Goal: Transaction & Acquisition: Download file/media

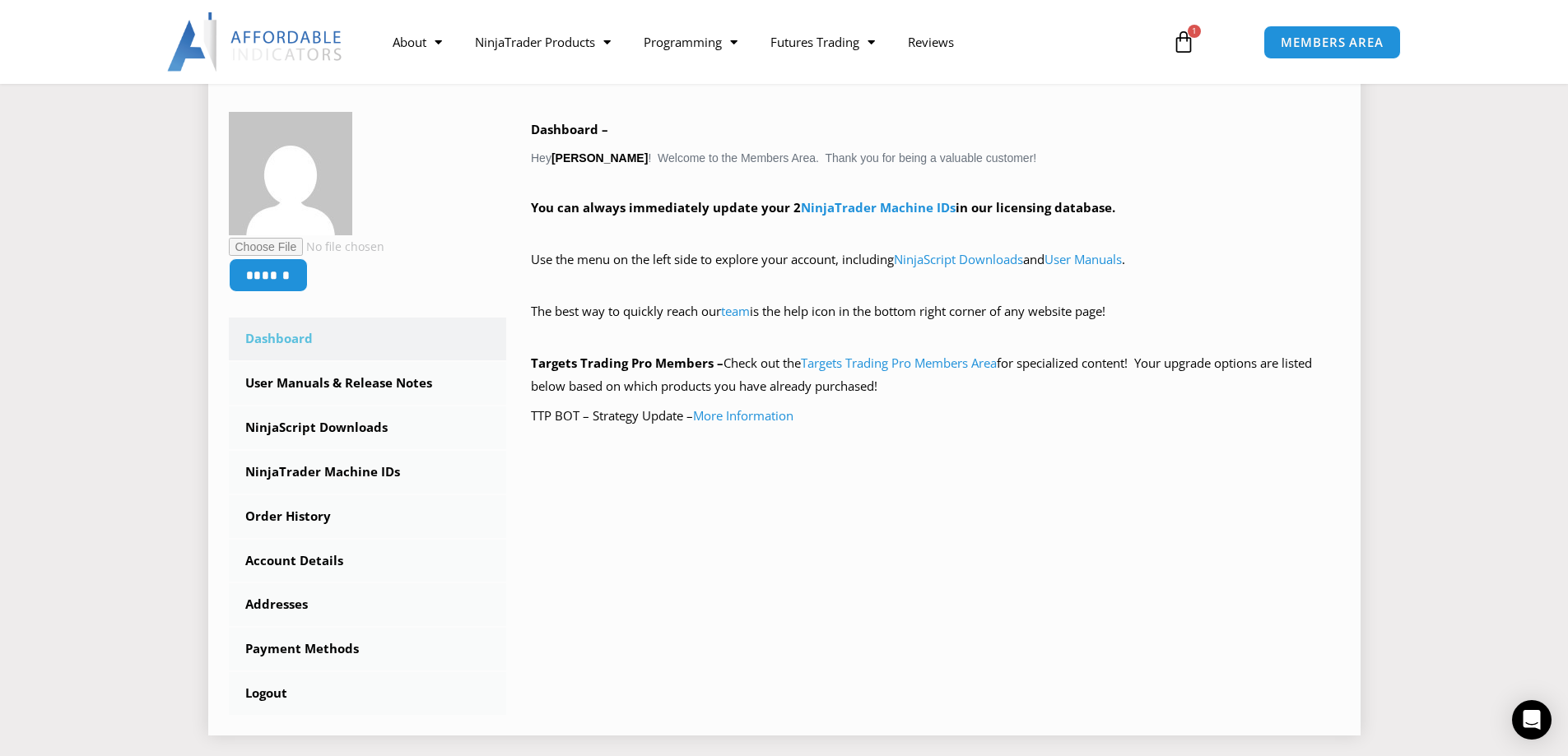
scroll to position [330, 0]
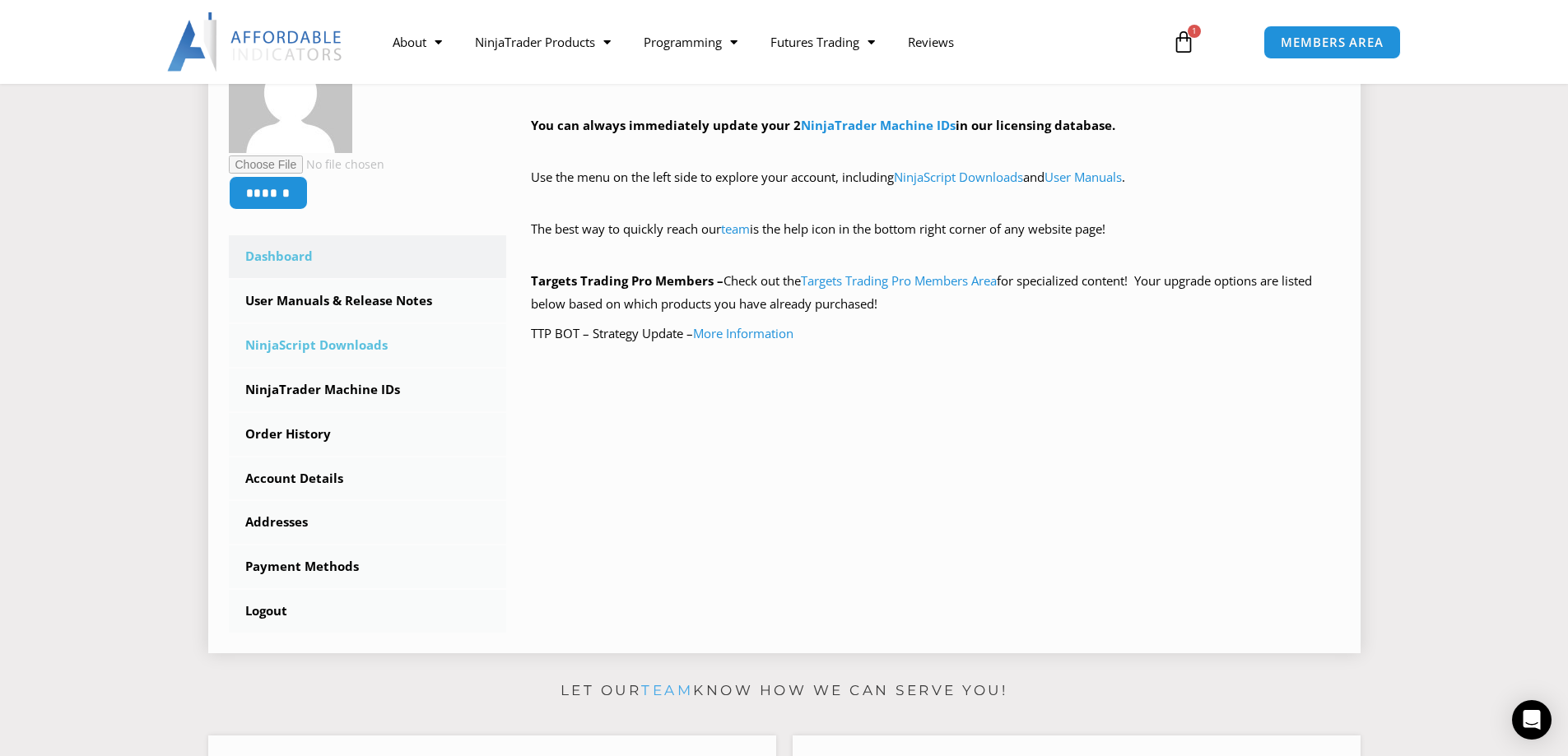
click at [320, 340] on link "NinjaScript Downloads" at bounding box center [367, 346] width 278 height 42
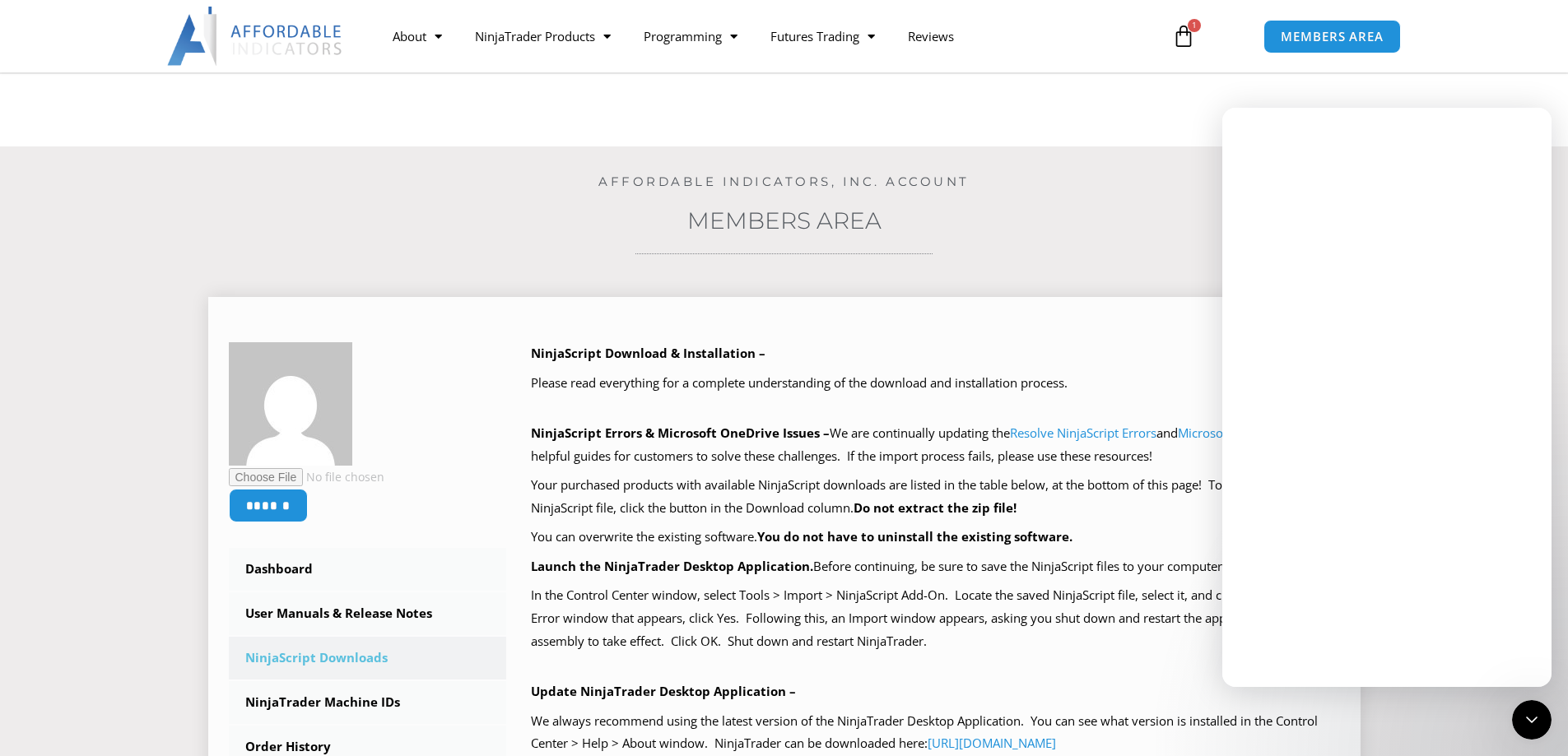
scroll to position [165, 0]
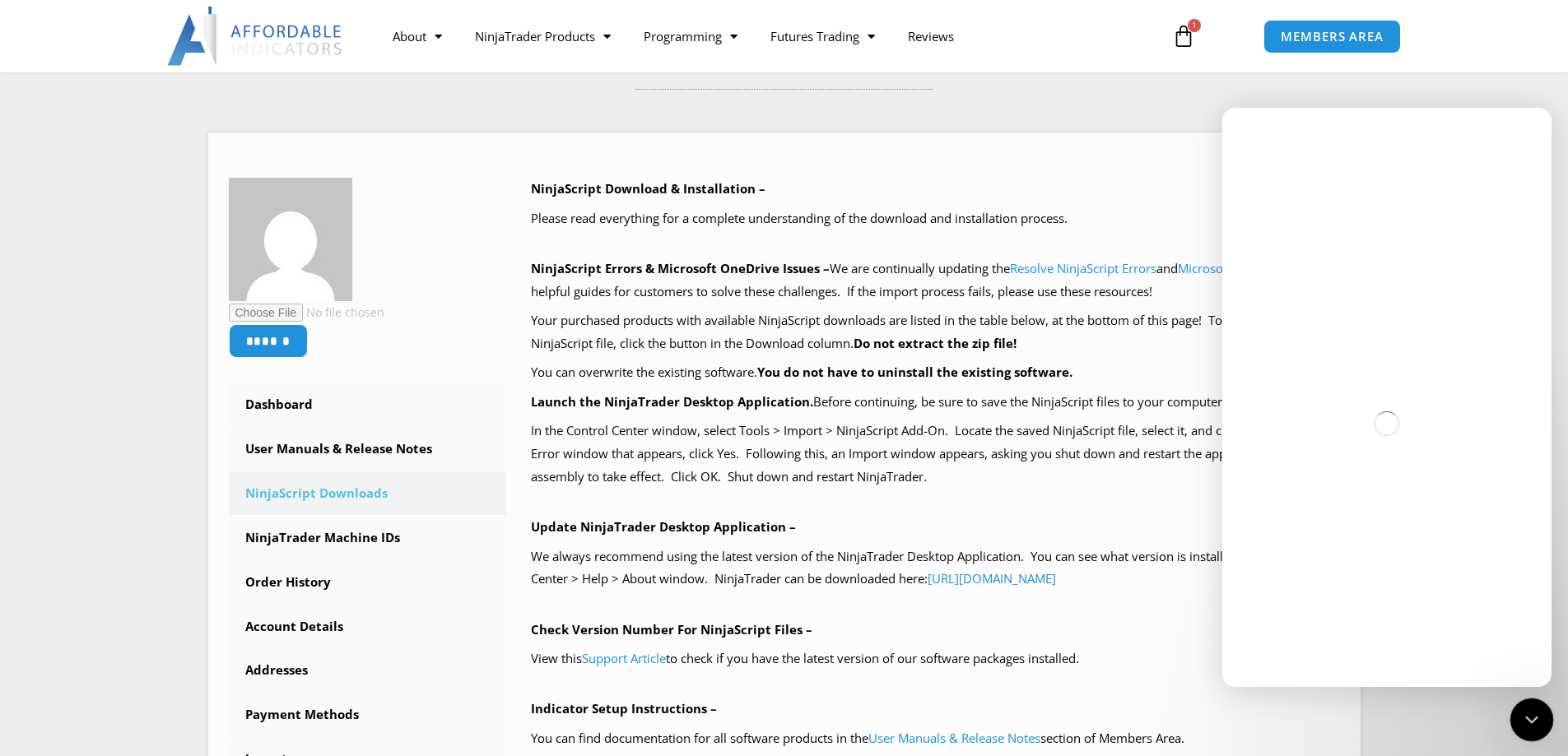
click at [1536, 715] on icon "Close Intercom Messenger" at bounding box center [1528, 717] width 20 height 20
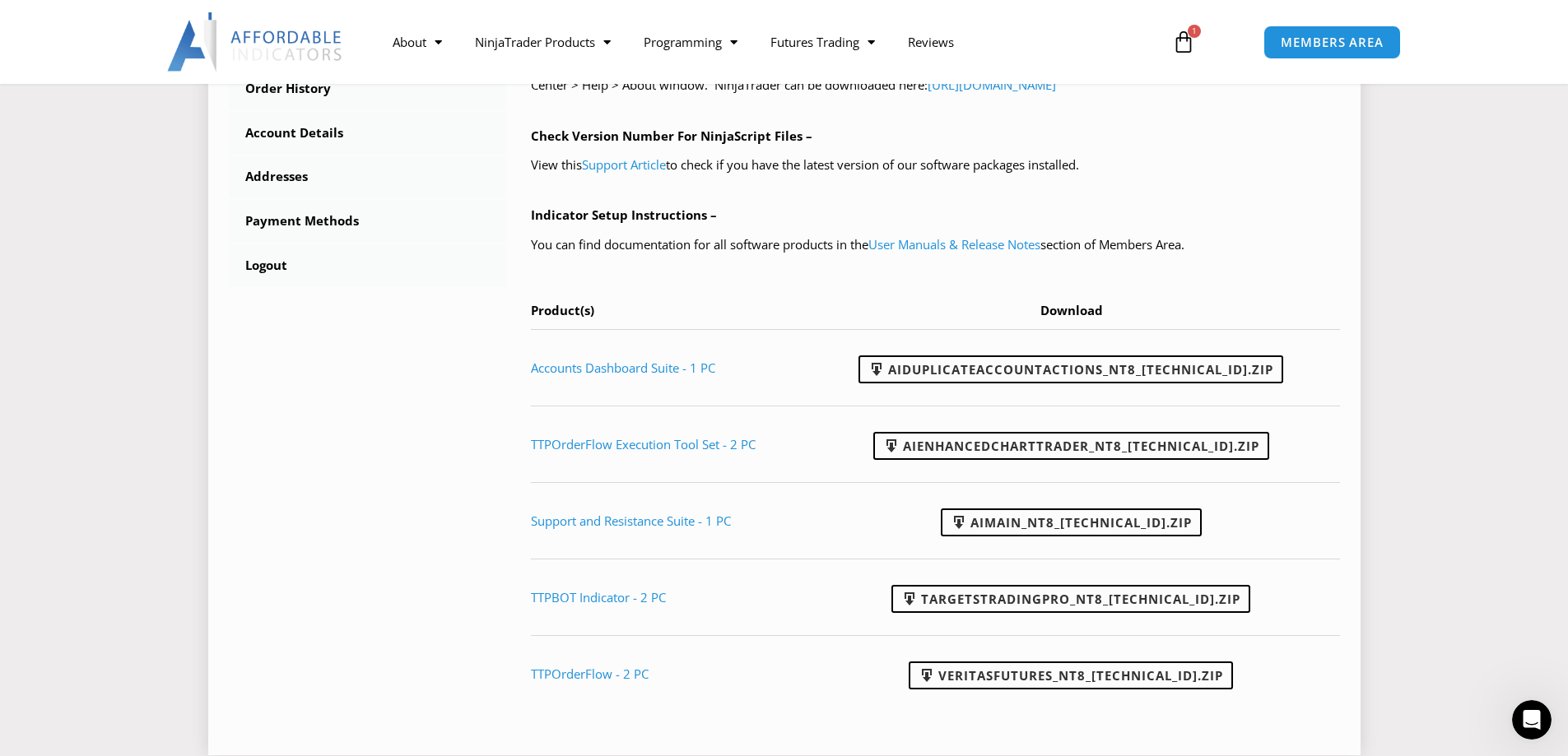
scroll to position [741, 0]
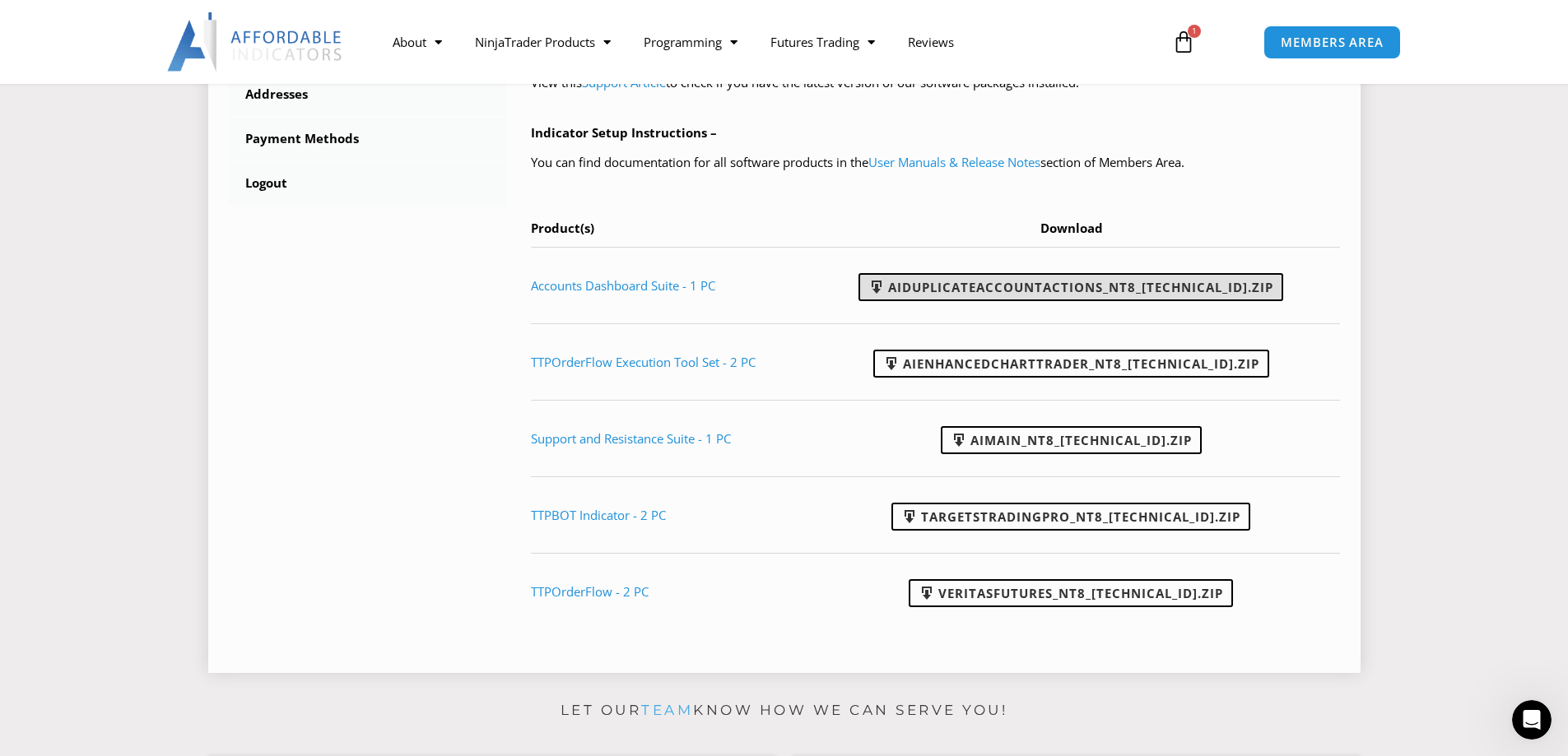
click at [1055, 286] on link "AIDuplicateAccountActions_NT8_25.9.24.1.zip" at bounding box center [1070, 287] width 425 height 28
